Goal: Check status: Check status

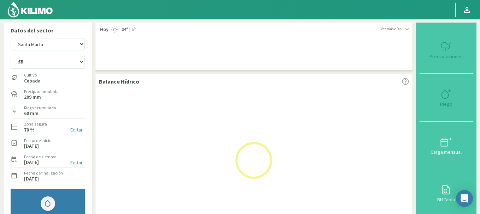
select select "3: Object"
select select "2: Object"
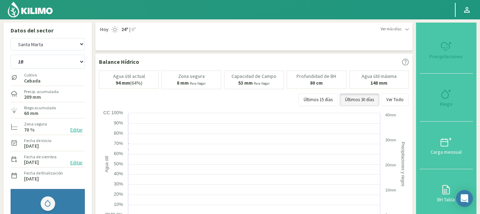
select select "5: Object"
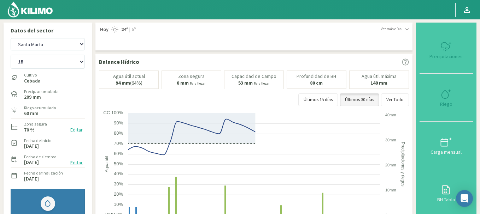
select select "5: Object"
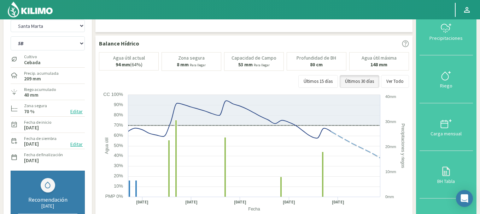
scroll to position [6, 0]
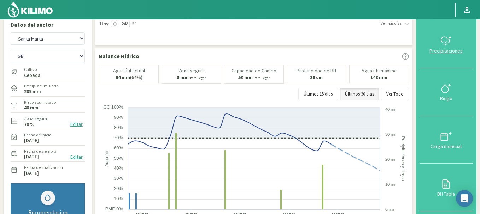
click at [443, 37] on icon at bounding box center [445, 40] width 11 height 11
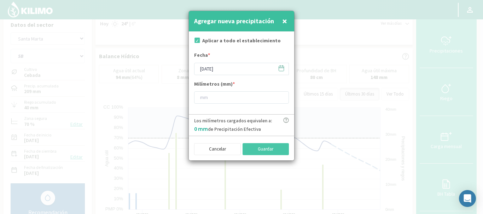
click at [285, 22] on span "×" at bounding box center [284, 21] width 5 height 12
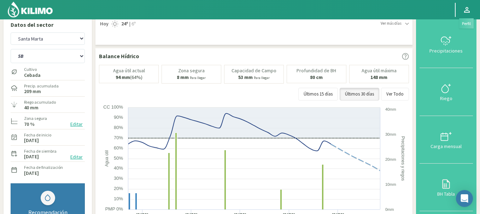
click at [472, 13] on link at bounding box center [467, 9] width 16 height 13
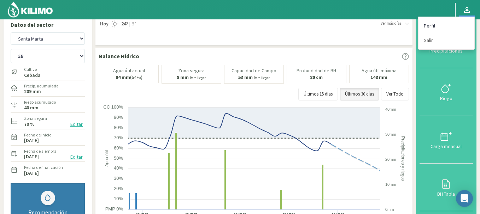
click at [431, 28] on link "Perfil" at bounding box center [446, 26] width 56 height 14
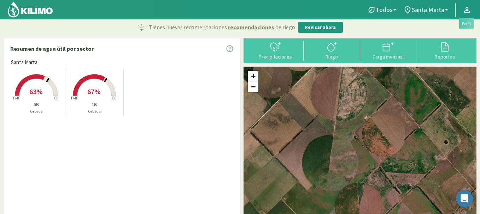
click at [467, 11] on icon at bounding box center [466, 10] width 8 height 8
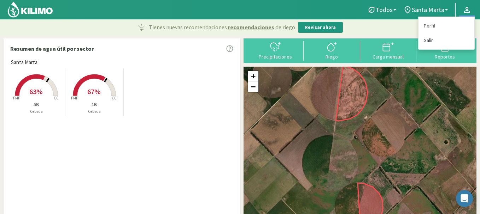
click at [424, 44] on link "Salir" at bounding box center [446, 40] width 56 height 14
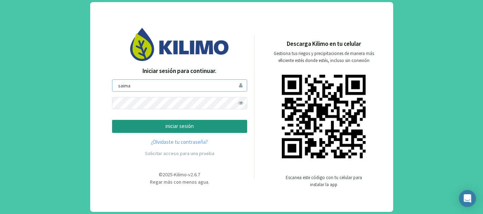
click at [161, 86] on input "saima" at bounding box center [179, 85] width 135 height 12
type input "sanpatricio"
click at [172, 130] on p "iniciar sesión" at bounding box center [179, 127] width 123 height 8
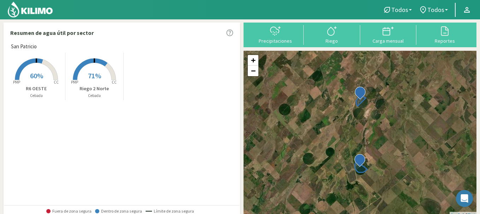
click at [40, 67] on rect at bounding box center [36, 81] width 57 height 57
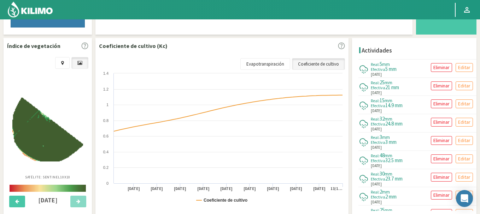
scroll to position [243, 0]
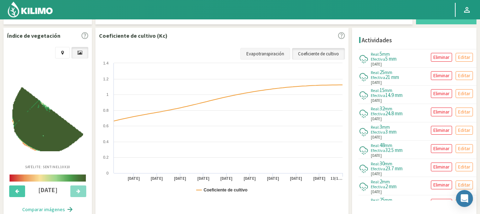
click at [280, 53] on link "Evapotranspiración" at bounding box center [265, 54] width 50 height 12
